Goal: Information Seeking & Learning: Learn about a topic

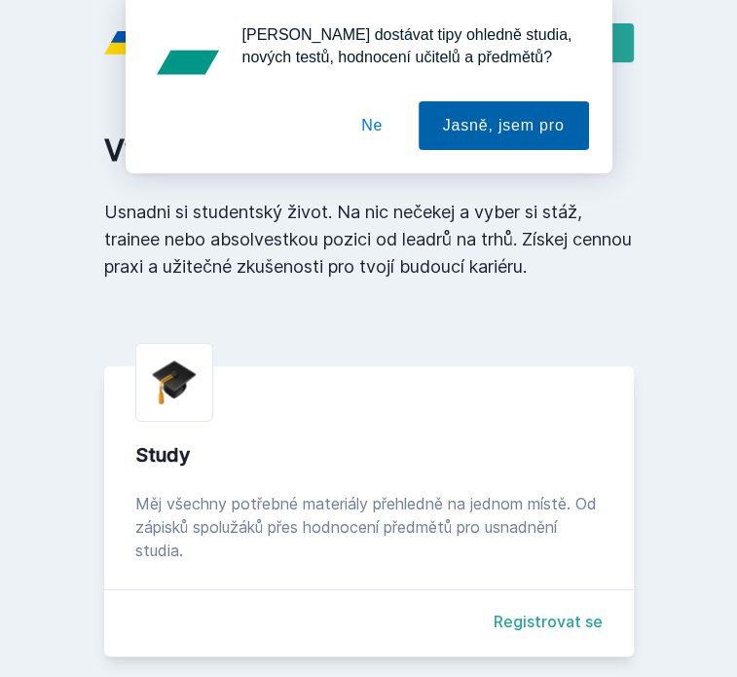
click at [487, 135] on button "Jasně, jsem pro" at bounding box center [504, 125] width 170 height 49
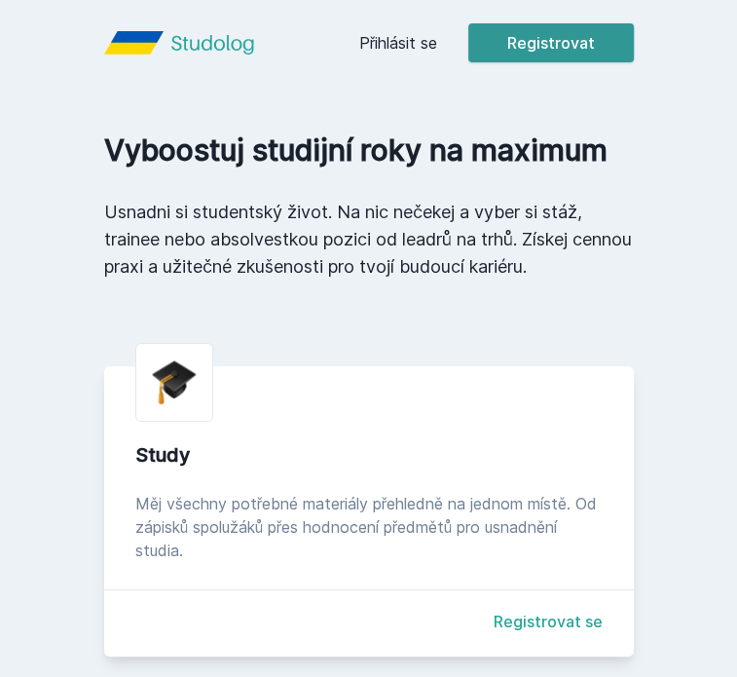
click at [541, 48] on button "Registrovat" at bounding box center [552, 42] width 166 height 39
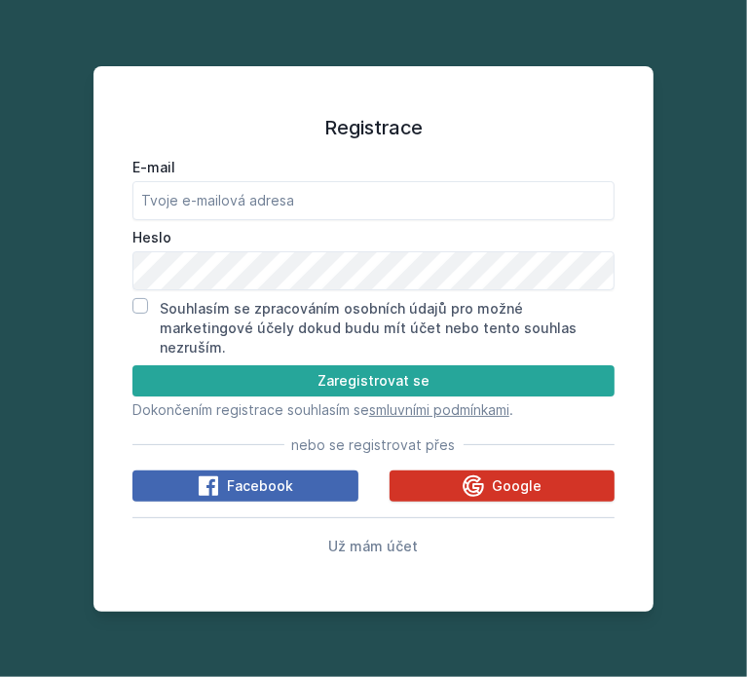
click at [474, 478] on icon at bounding box center [473, 485] width 23 height 23
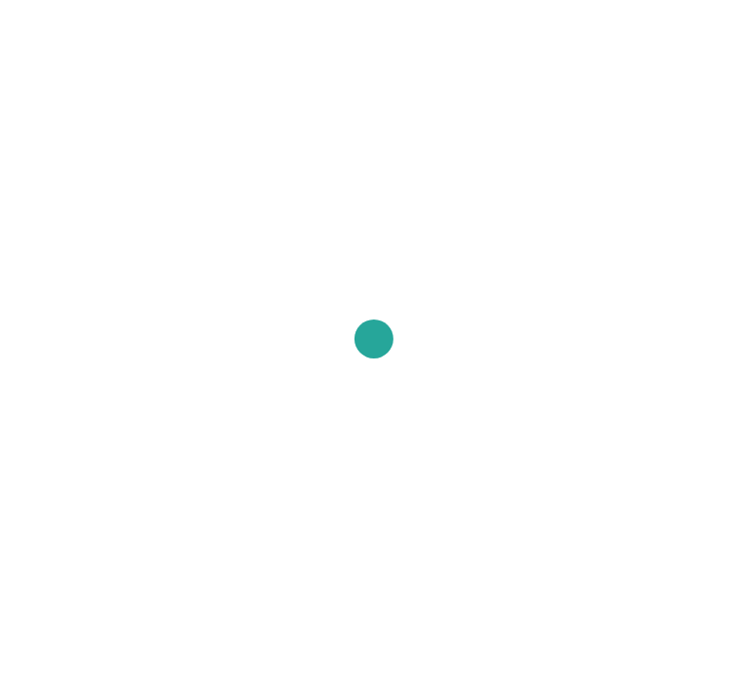
click at [647, 499] on div at bounding box center [373, 338] width 747 height 677
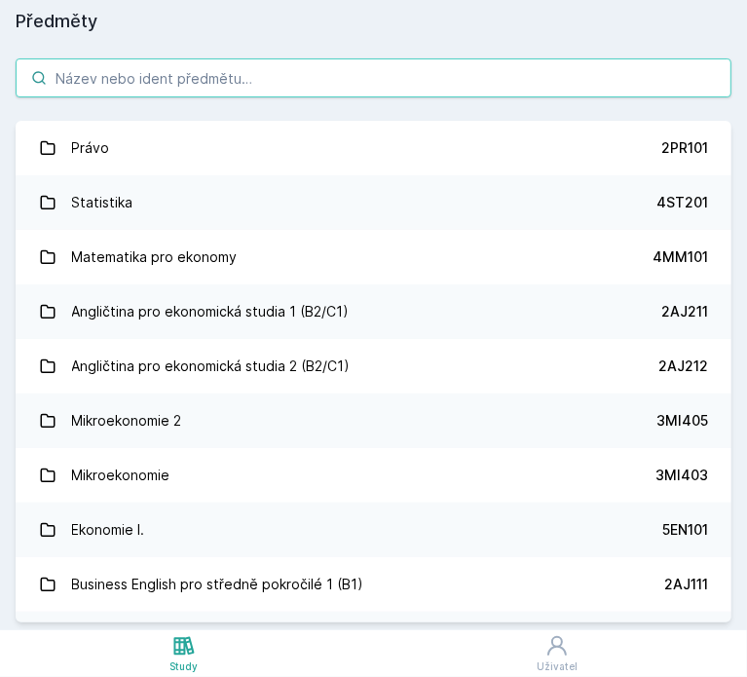
click at [358, 81] on input "search" at bounding box center [374, 77] width 716 height 39
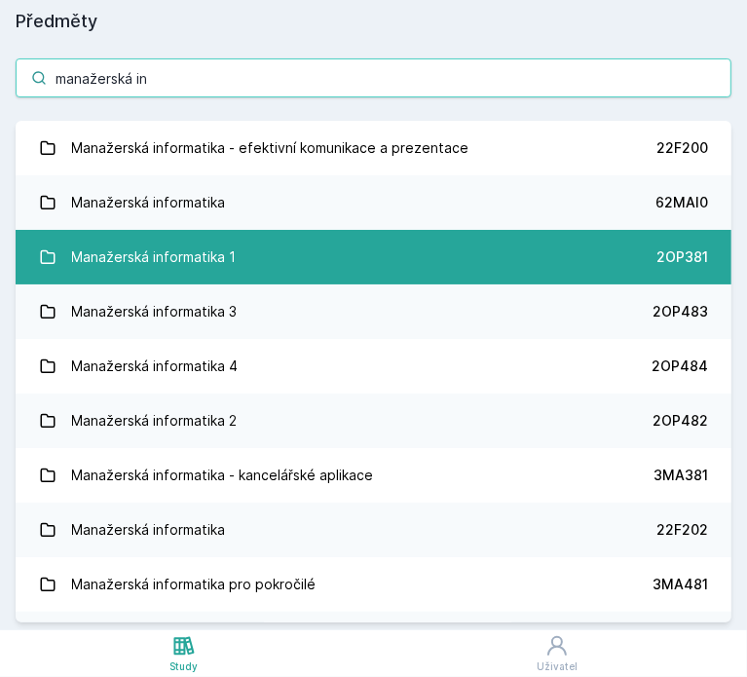
type input "manažerská in"
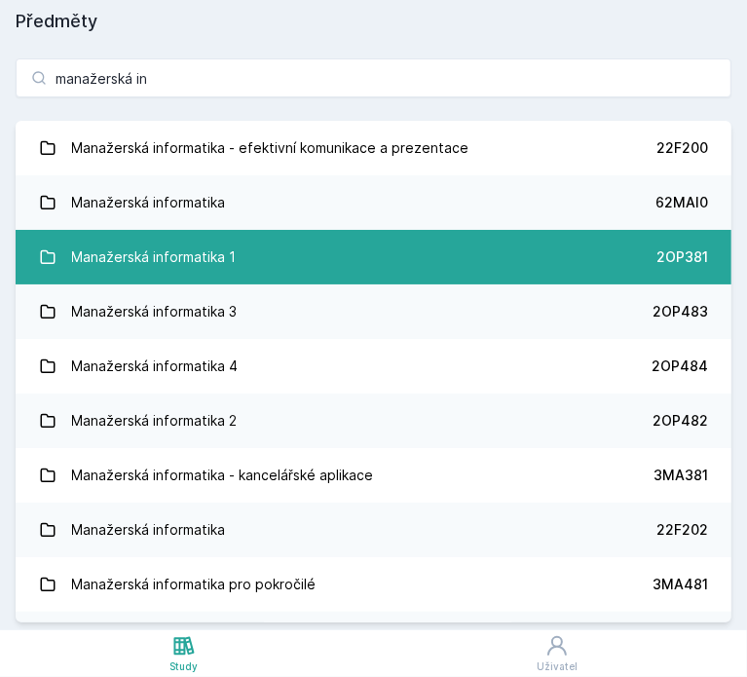
click at [170, 270] on div "Manažerská informatika 1" at bounding box center [154, 257] width 165 height 39
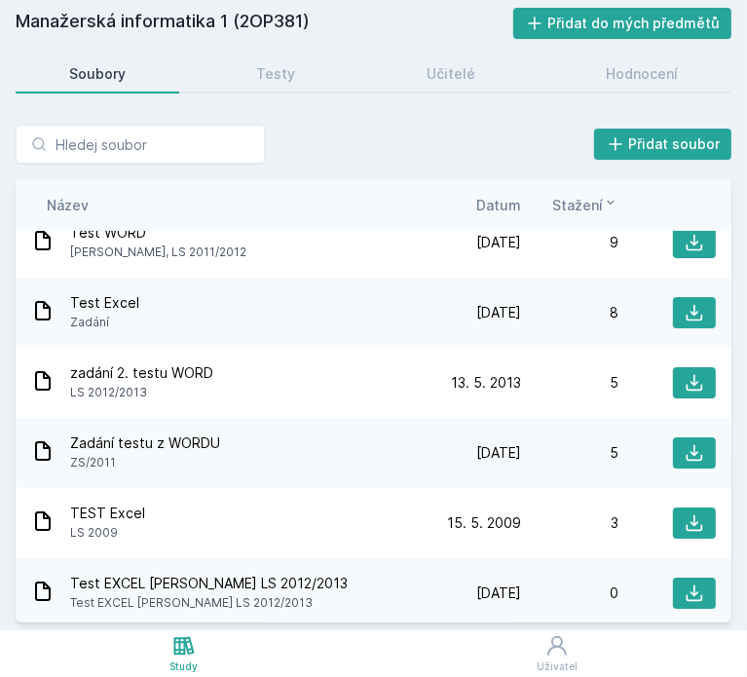
scroll to position [20, 0]
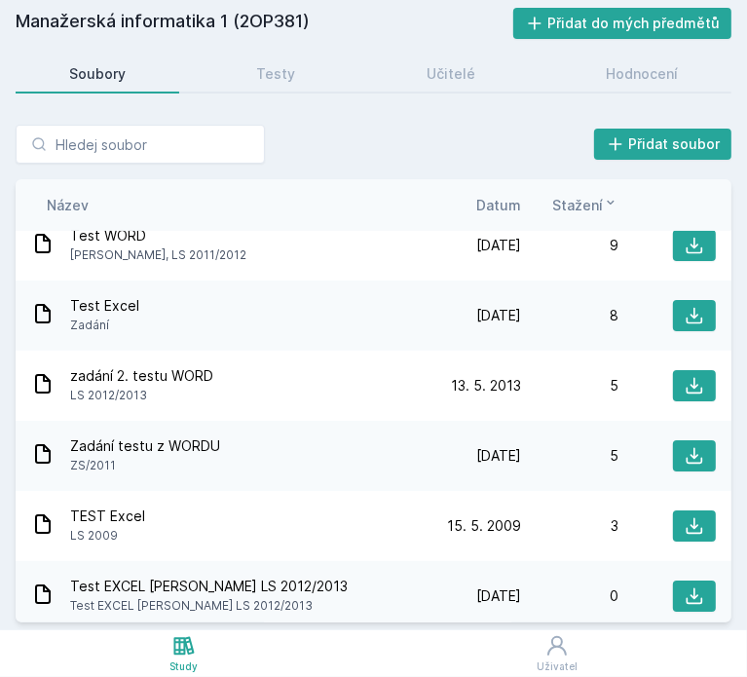
click at [127, 83] on link "Soubory" at bounding box center [98, 74] width 164 height 39
click at [466, 70] on div "Učitelé" at bounding box center [451, 73] width 49 height 19
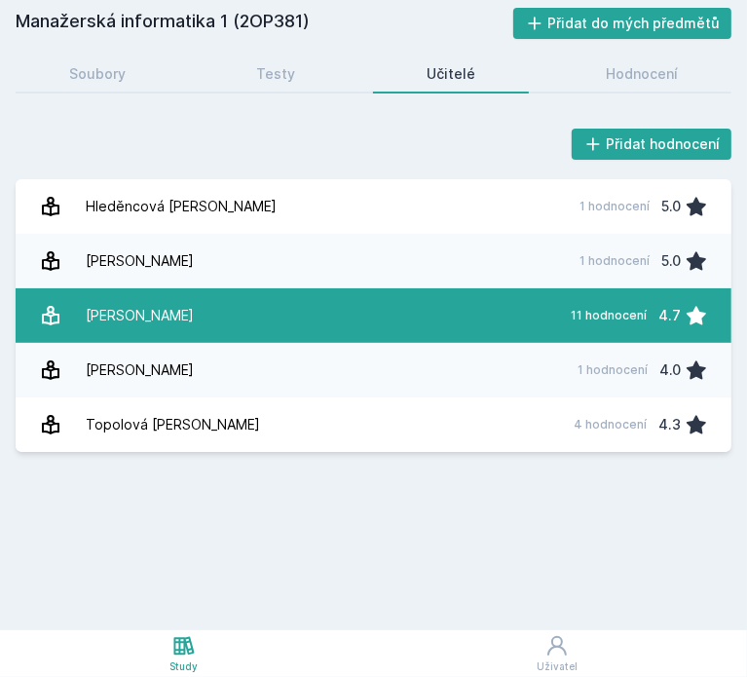
click at [589, 317] on div "11 hodnocení" at bounding box center [609, 316] width 76 height 16
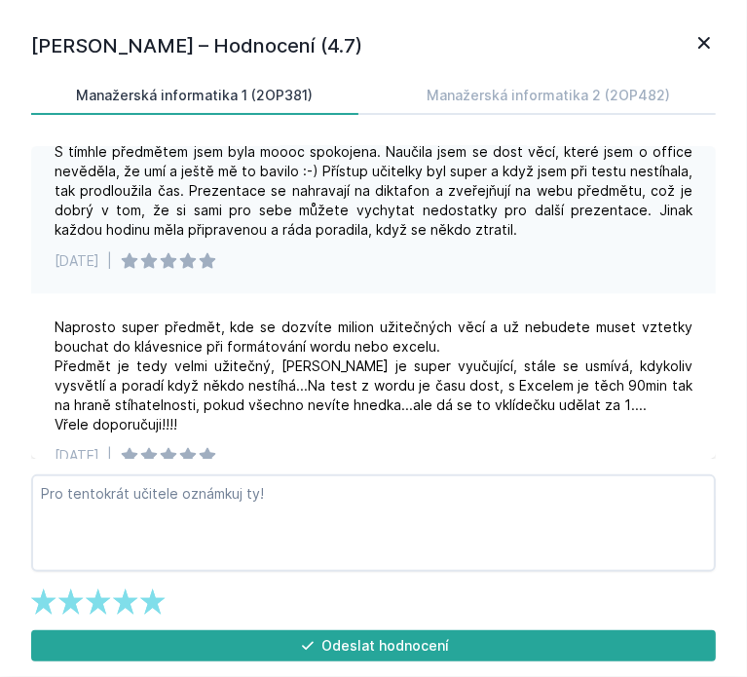
scroll to position [1361, 0]
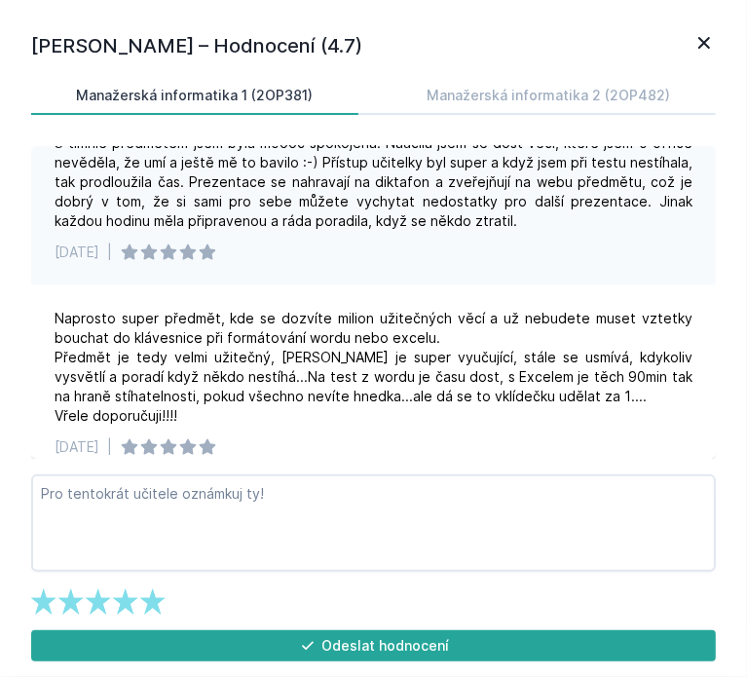
click at [249, 93] on div "Manažerská informatika 1 (2OP381)" at bounding box center [195, 95] width 237 height 19
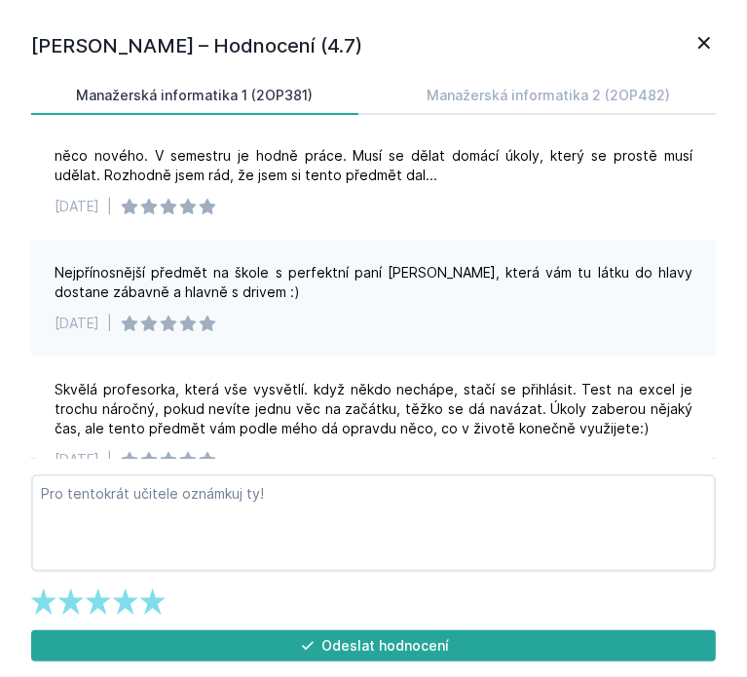
scroll to position [0, 0]
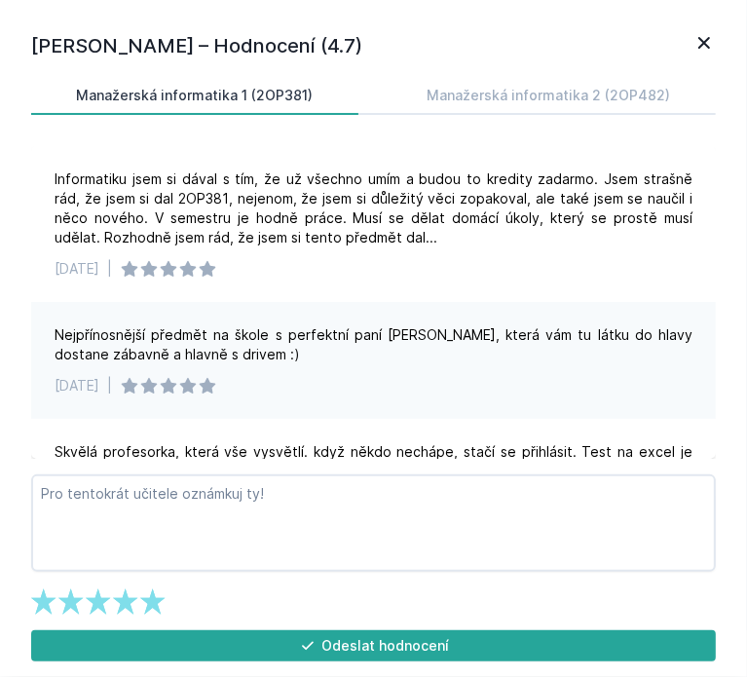
click at [712, 43] on icon at bounding box center [704, 42] width 23 height 23
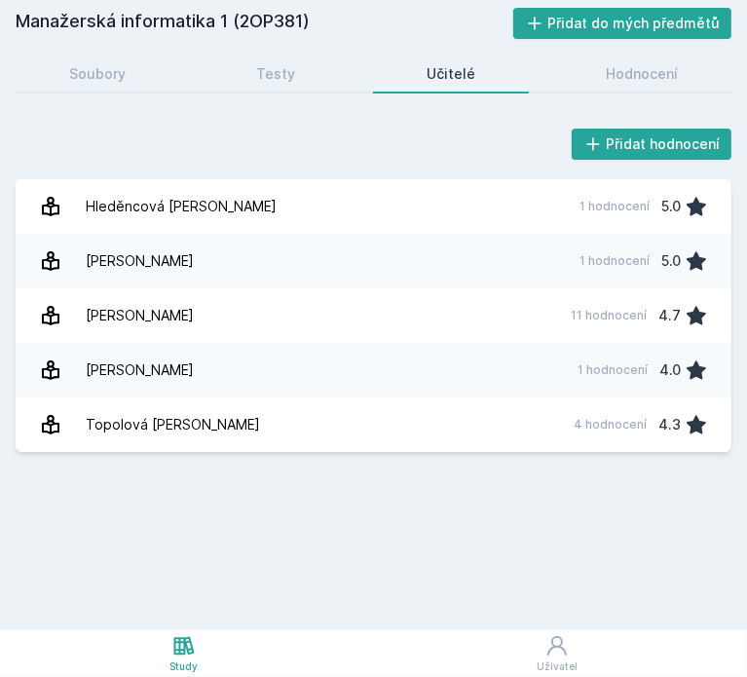
click at [173, 634] on icon at bounding box center [183, 645] width 23 height 23
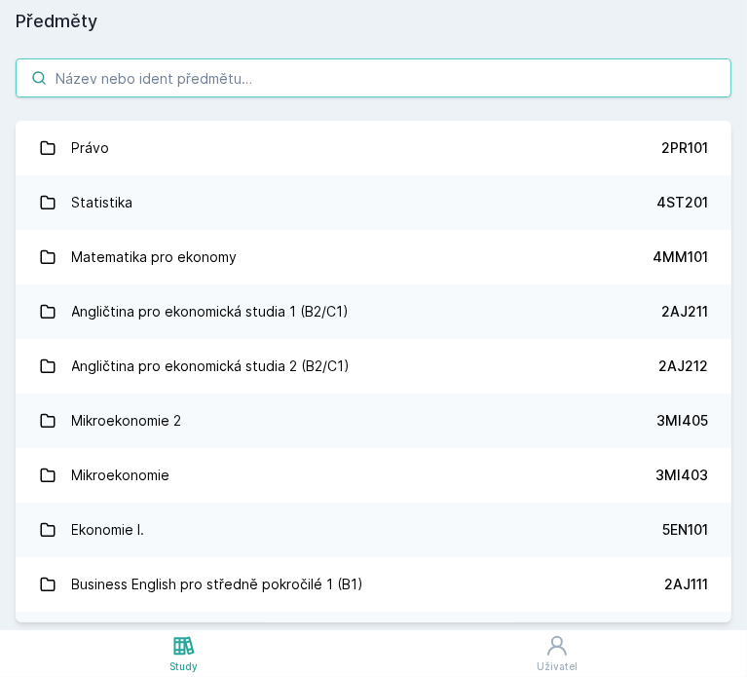
click at [322, 82] on input "search" at bounding box center [374, 77] width 716 height 39
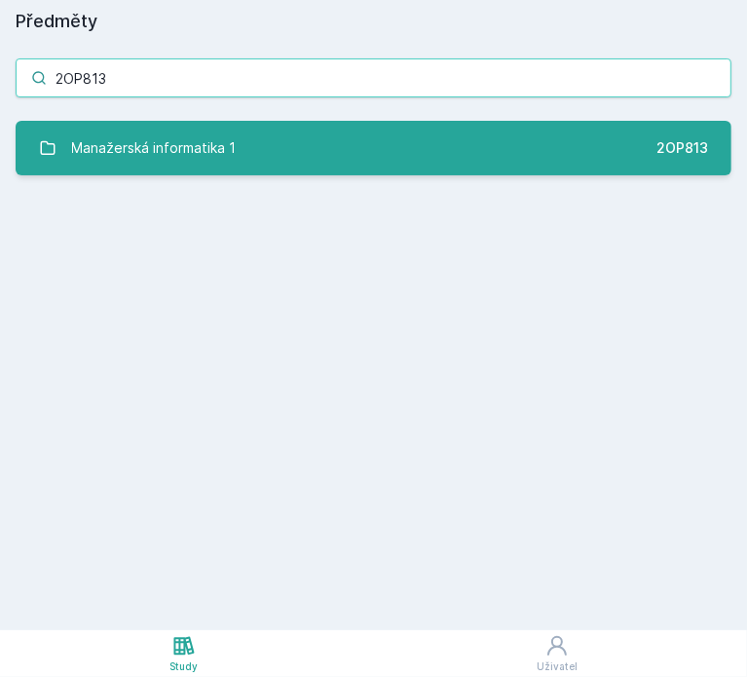
type input "2OP813"
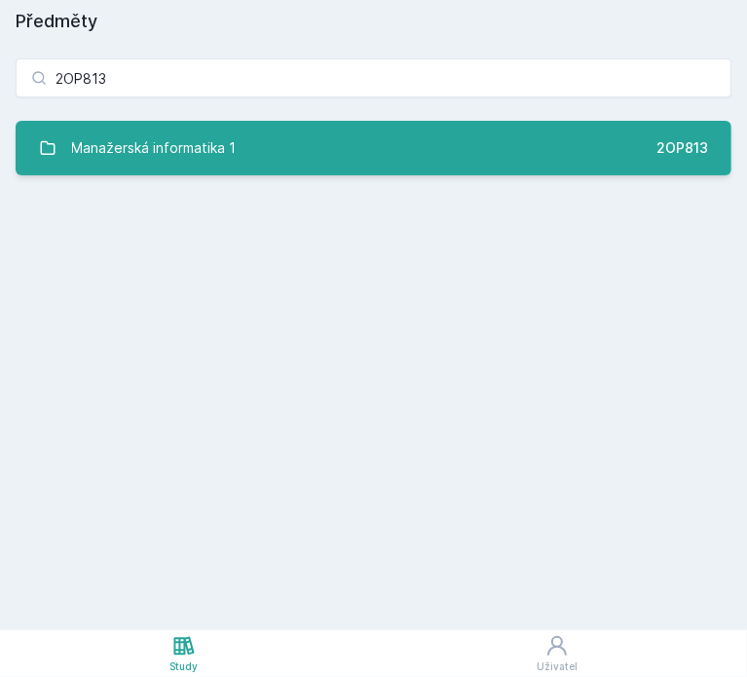
click at [349, 125] on link "Manažerská informatika 1 2OP813" at bounding box center [374, 148] width 716 height 55
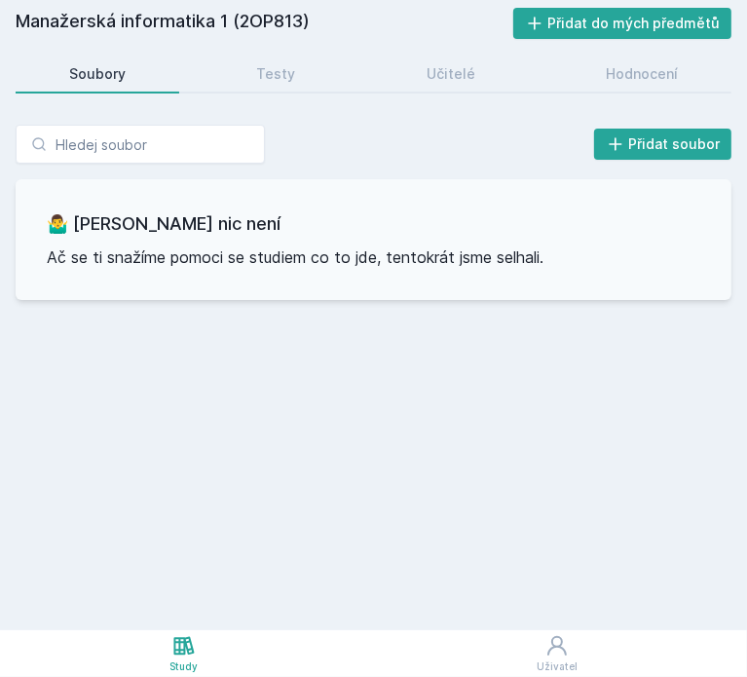
click at [94, 89] on link "Soubory" at bounding box center [98, 74] width 164 height 39
click at [182, 642] on icon at bounding box center [183, 645] width 20 height 19
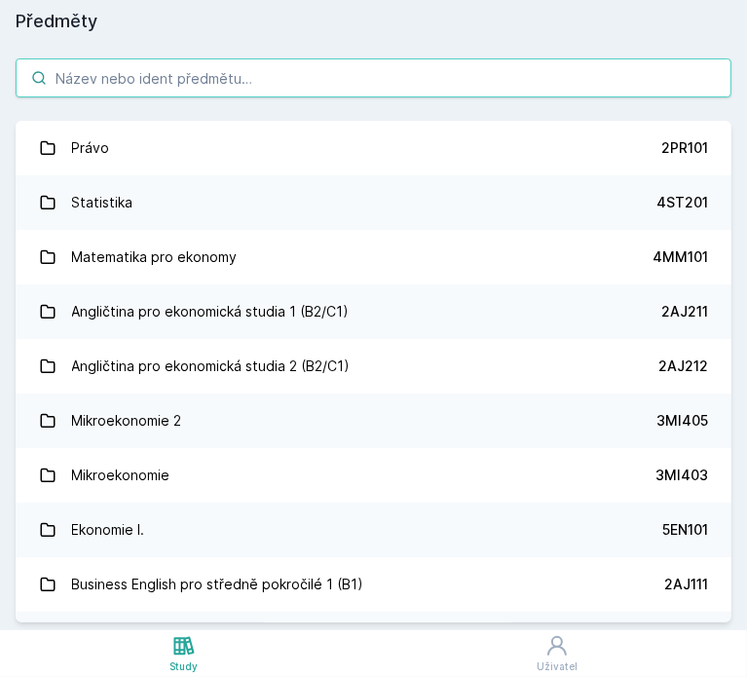
click at [277, 78] on input "search" at bounding box center [374, 77] width 716 height 39
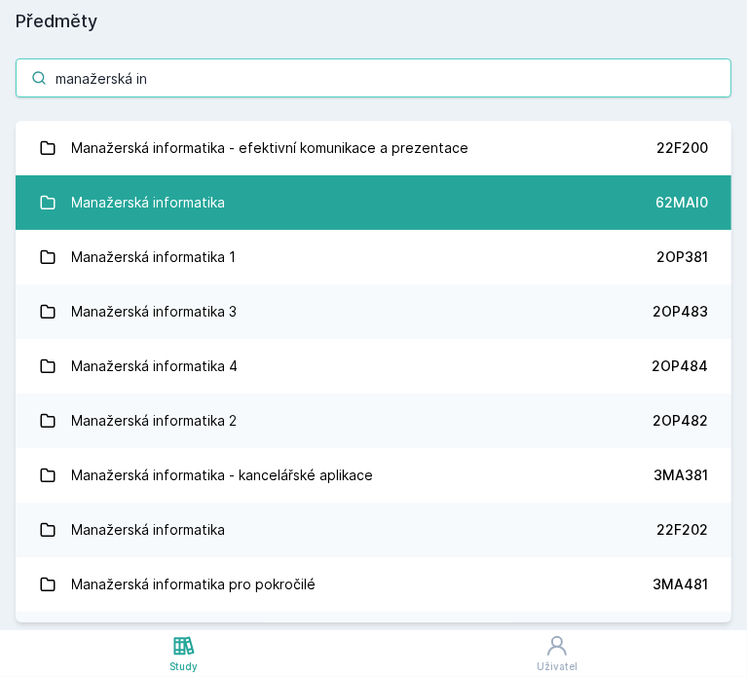
type input "manažerská in"
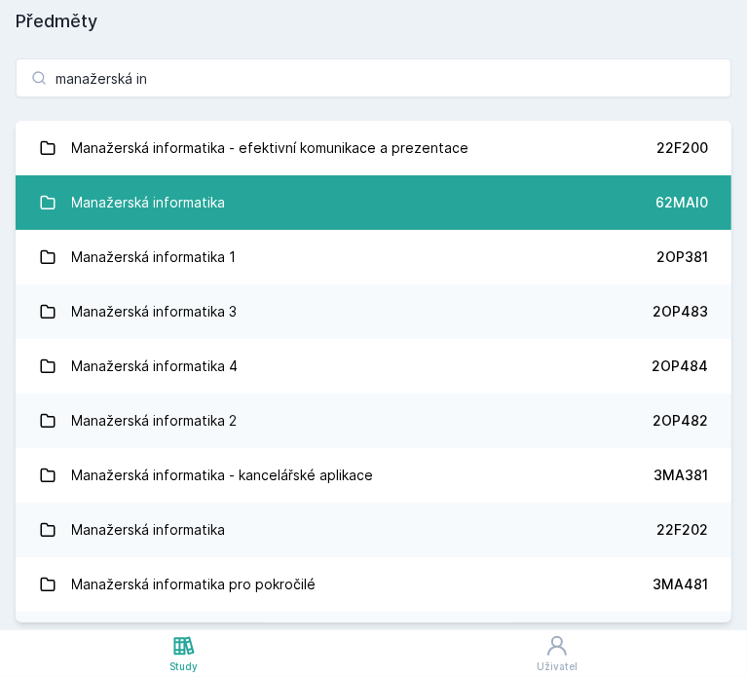
click at [204, 206] on div "Manažerská informatika" at bounding box center [149, 202] width 154 height 39
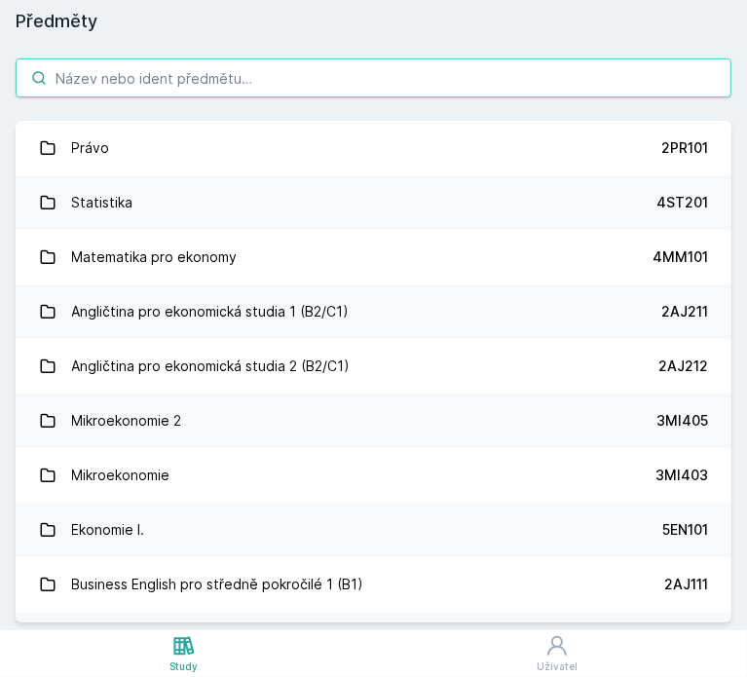
click at [243, 87] on input "search" at bounding box center [374, 77] width 716 height 39
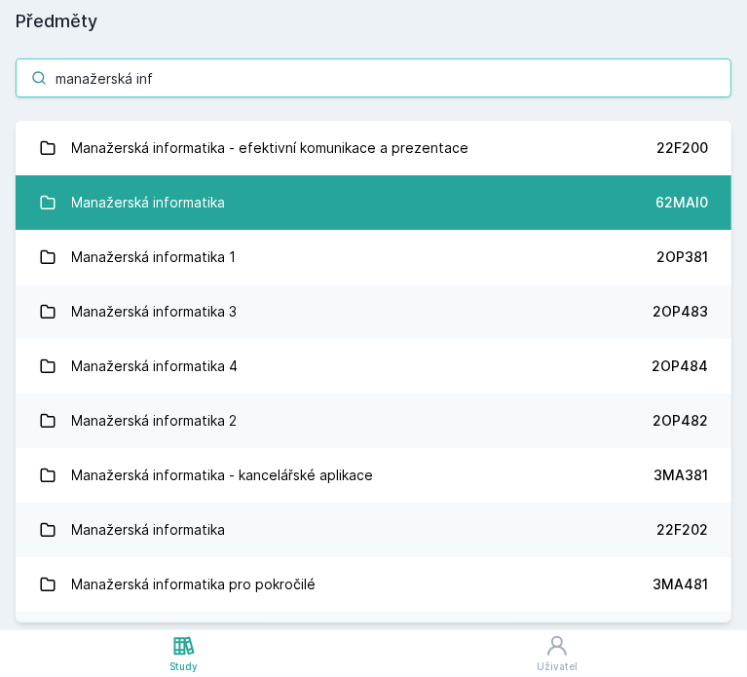
type input "manažerská inf"
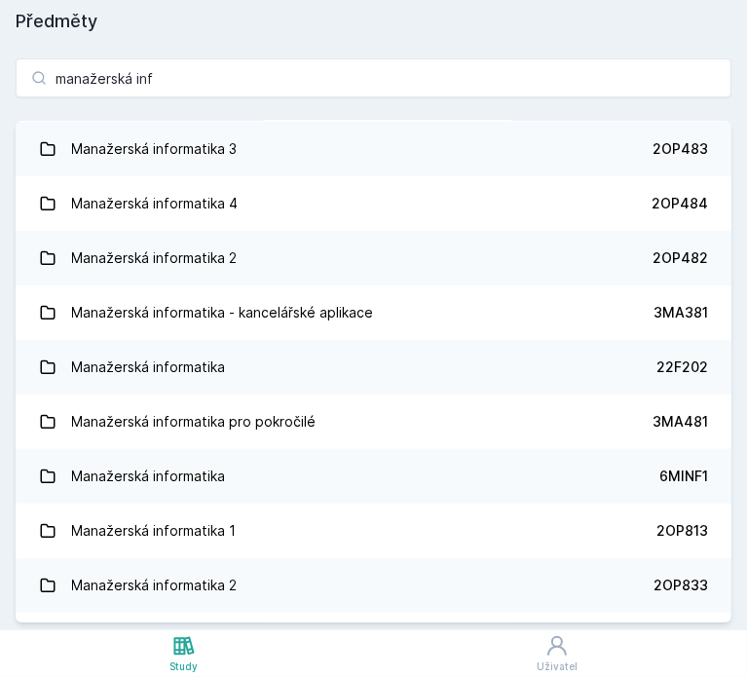
scroll to position [168, 0]
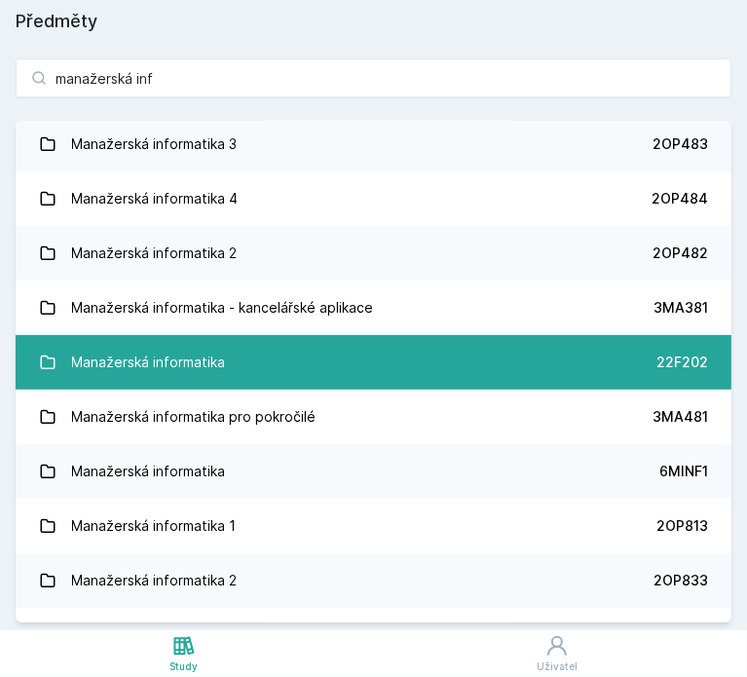
click at [467, 369] on link "Manažerská informatika 22F202" at bounding box center [374, 362] width 716 height 55
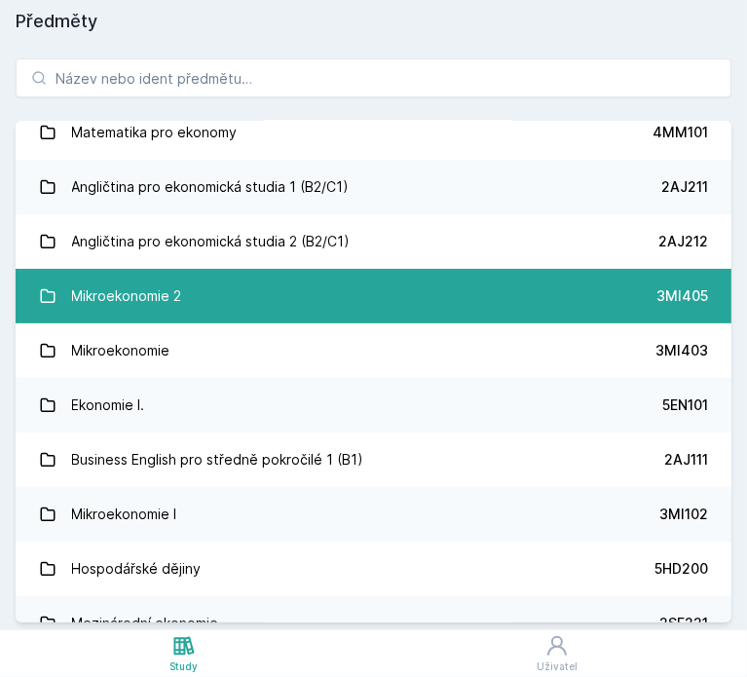
scroll to position [124, 0]
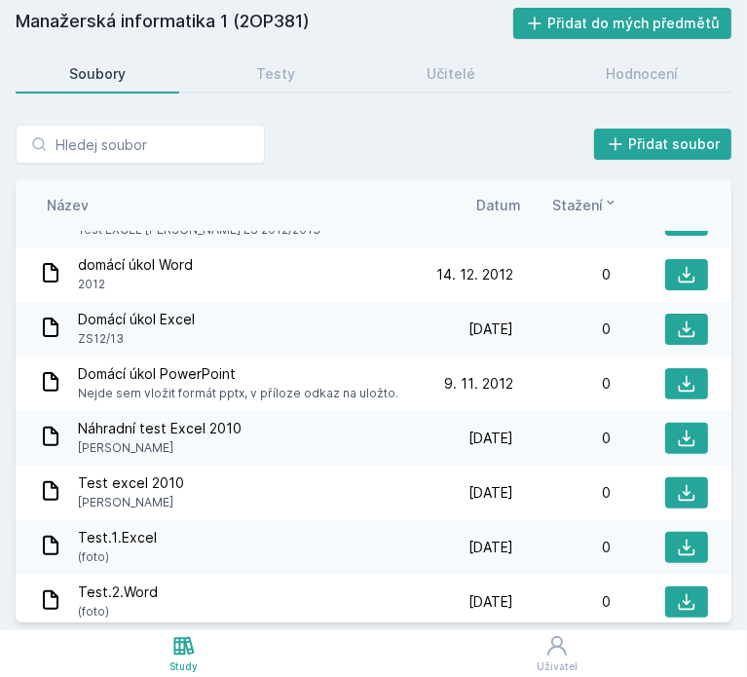
scroll to position [317, 0]
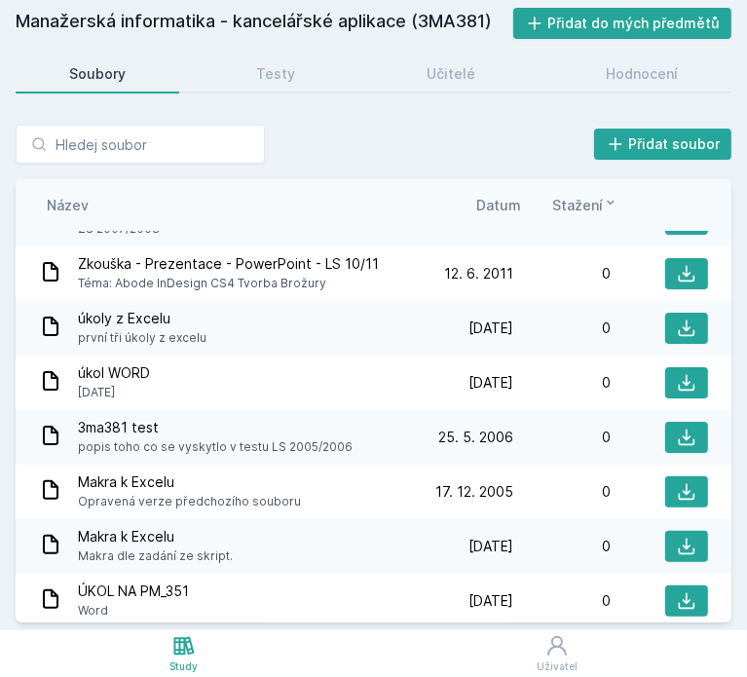
scroll to position [227, 0]
